Goal: Find specific page/section: Find specific page/section

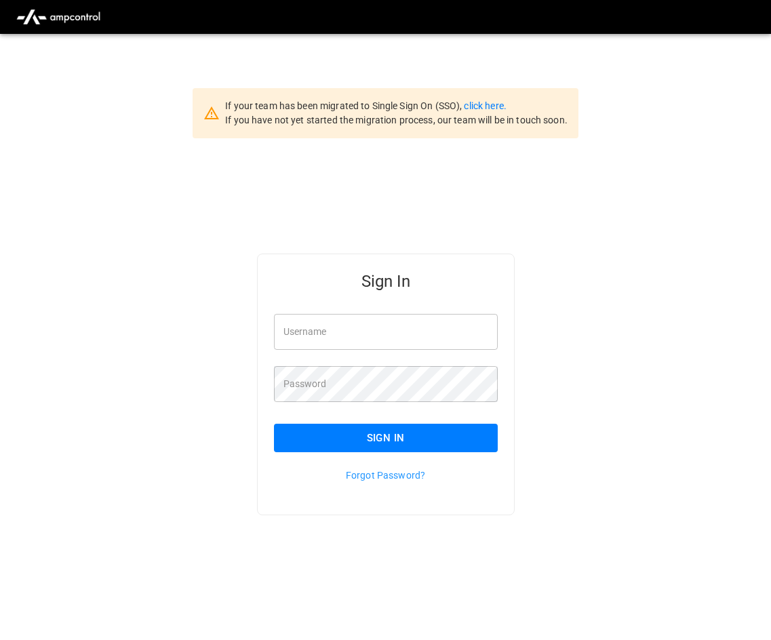
type input "**********"
click at [389, 444] on button "Sign In" at bounding box center [386, 438] width 224 height 28
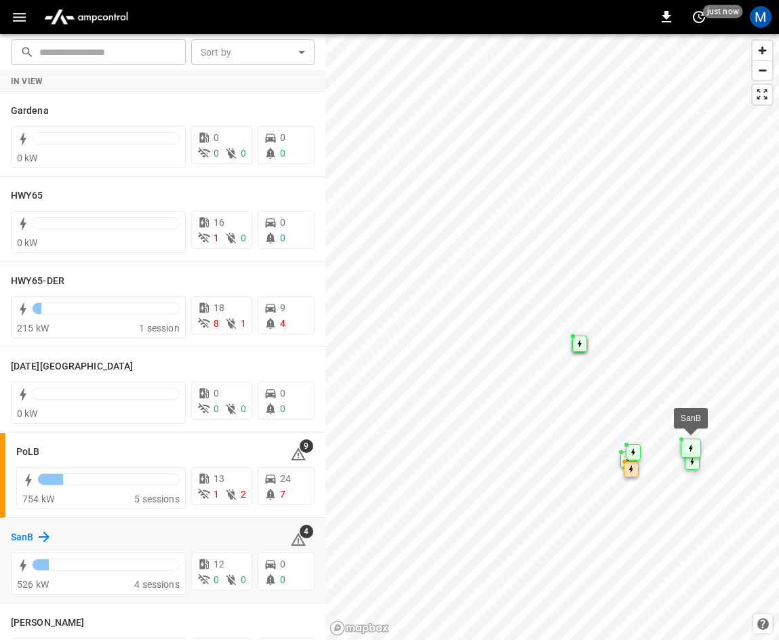
click at [41, 544] on icon at bounding box center [44, 537] width 16 height 16
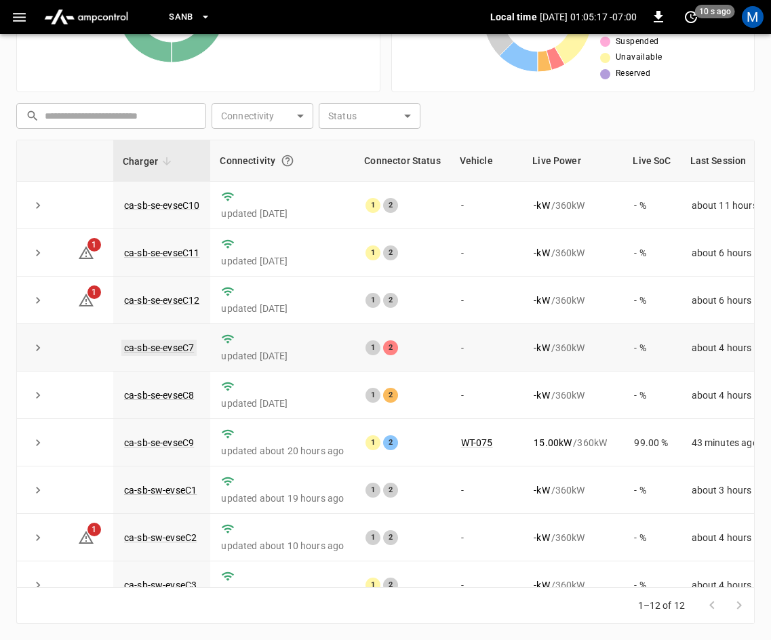
click at [134, 345] on link "ca-sb-se-evseC7" at bounding box center [158, 348] width 75 height 16
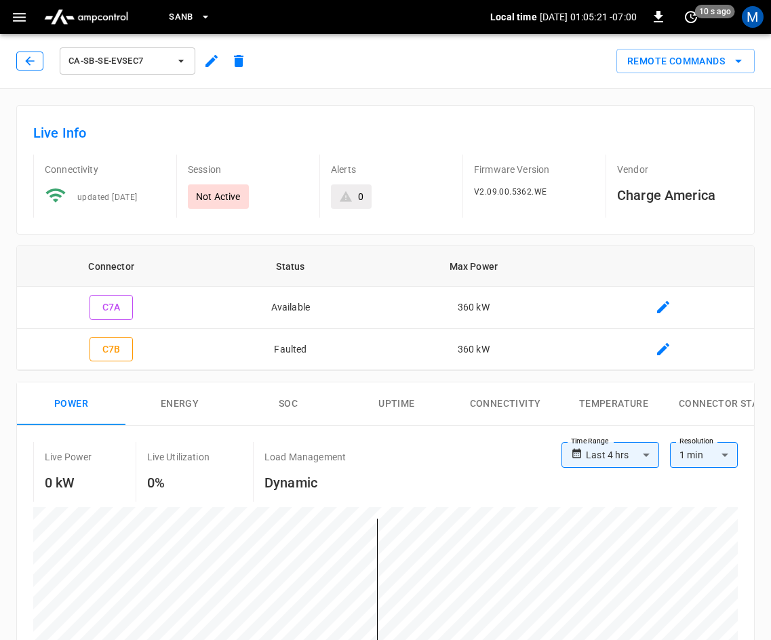
click at [21, 60] on button "button" at bounding box center [29, 61] width 27 height 19
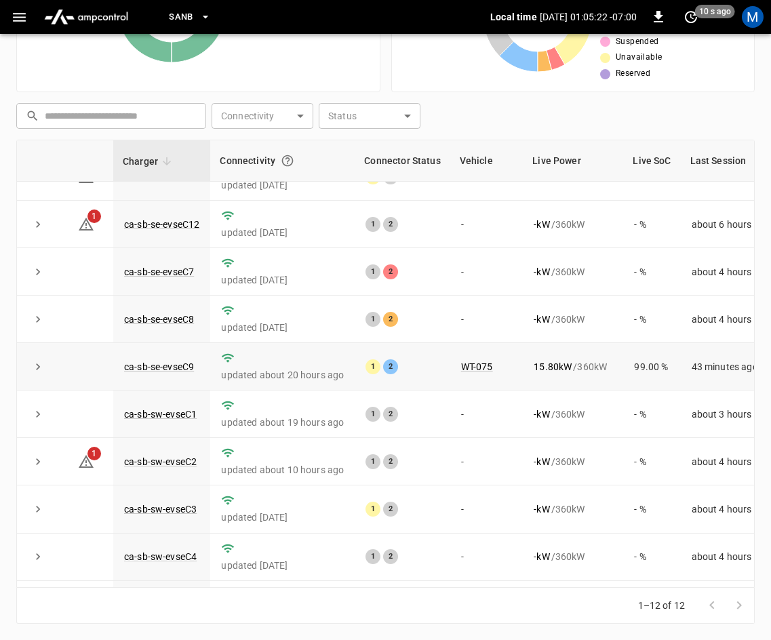
scroll to position [180, 0]
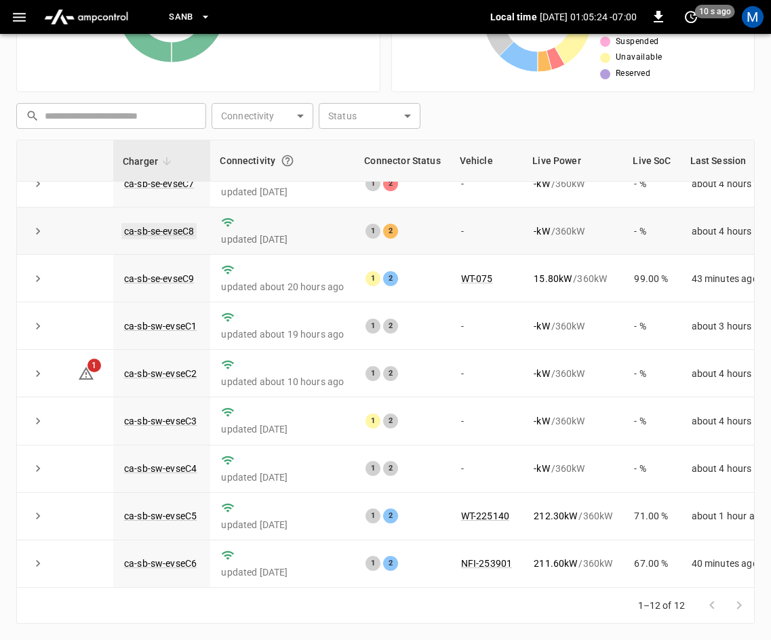
drag, startPoint x: 159, startPoint y: 207, endPoint x: 146, endPoint y: 216, distance: 16.6
click at [156, 208] on td "ca-sb-se-evseC8" at bounding box center [161, 231] width 97 height 47
click at [146, 223] on link "ca-sb-se-evseC8" at bounding box center [158, 231] width 75 height 16
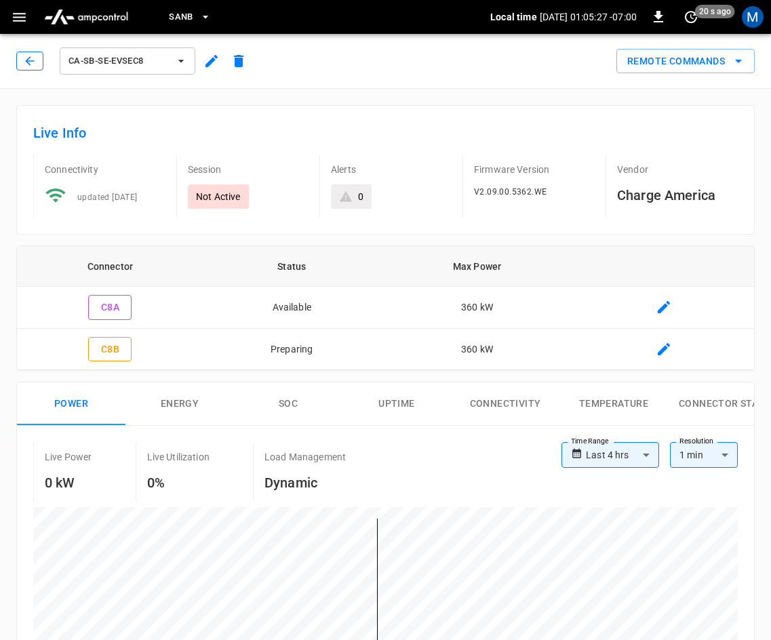
click at [25, 66] on icon "button" at bounding box center [30, 61] width 14 height 14
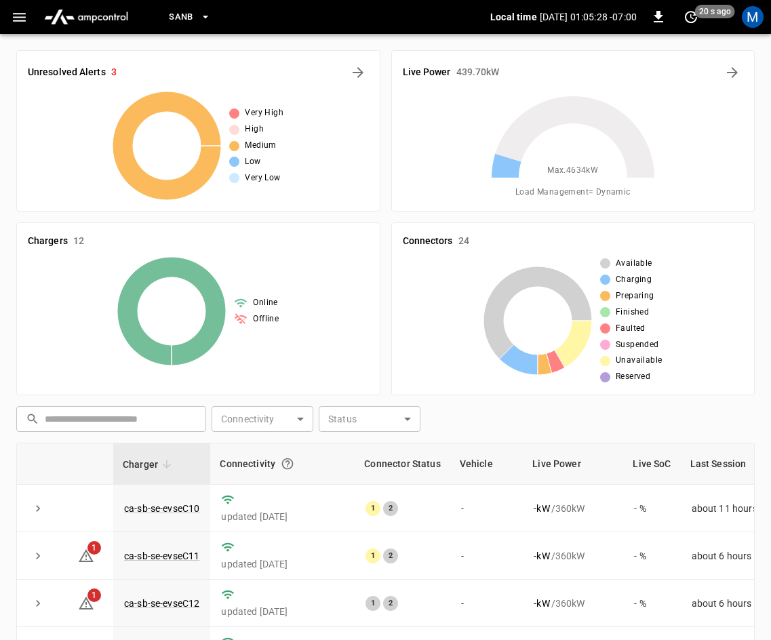
scroll to position [303, 0]
